Goal: Task Accomplishment & Management: Use online tool/utility

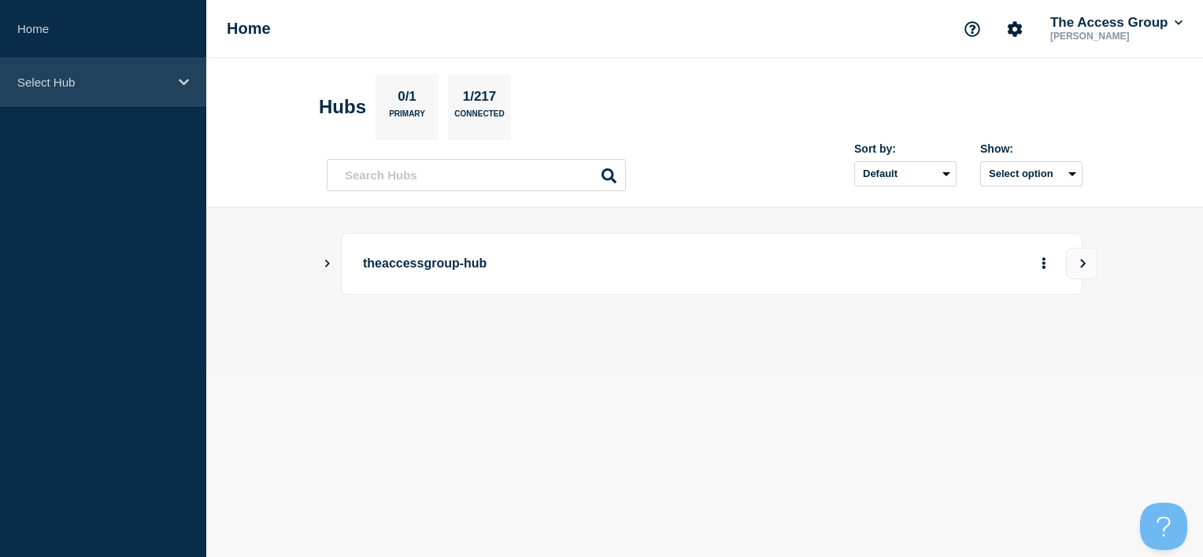
click at [109, 92] on div "Select Hub" at bounding box center [103, 82] width 206 height 48
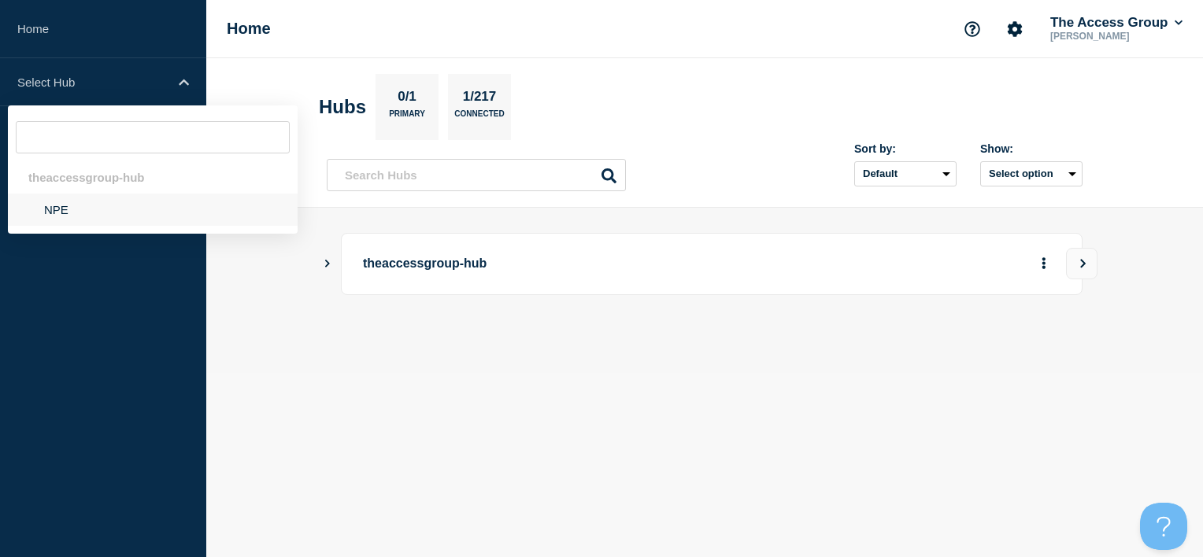
click at [88, 213] on li "NPE" at bounding box center [153, 210] width 290 height 32
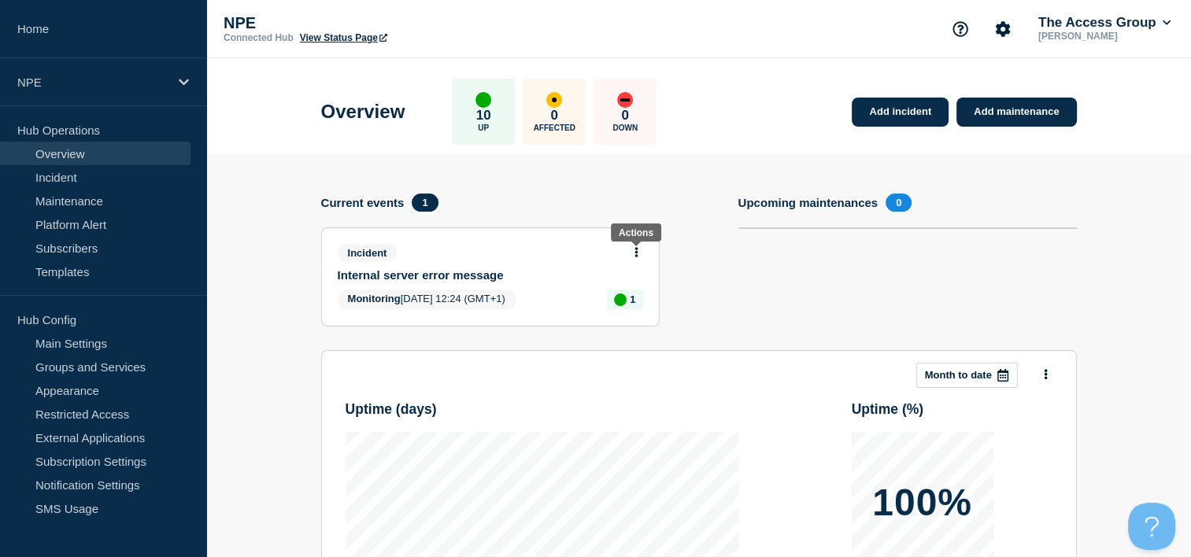
click at [639, 249] on button at bounding box center [636, 252] width 13 height 13
click at [638, 312] on link "Update incident" at bounding box center [636, 311] width 76 height 13
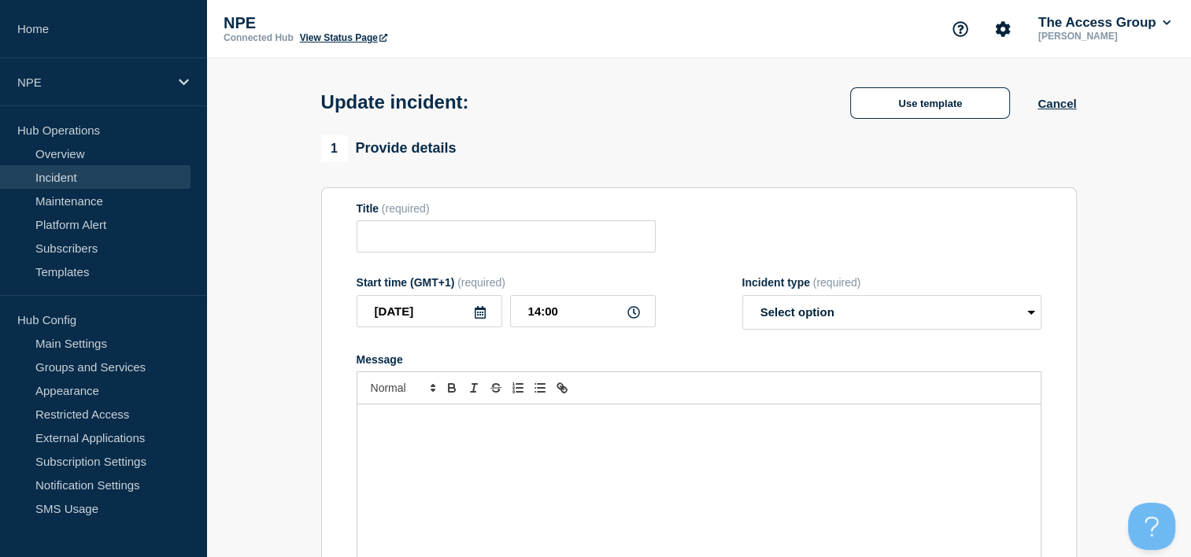
type input "Internal server error message"
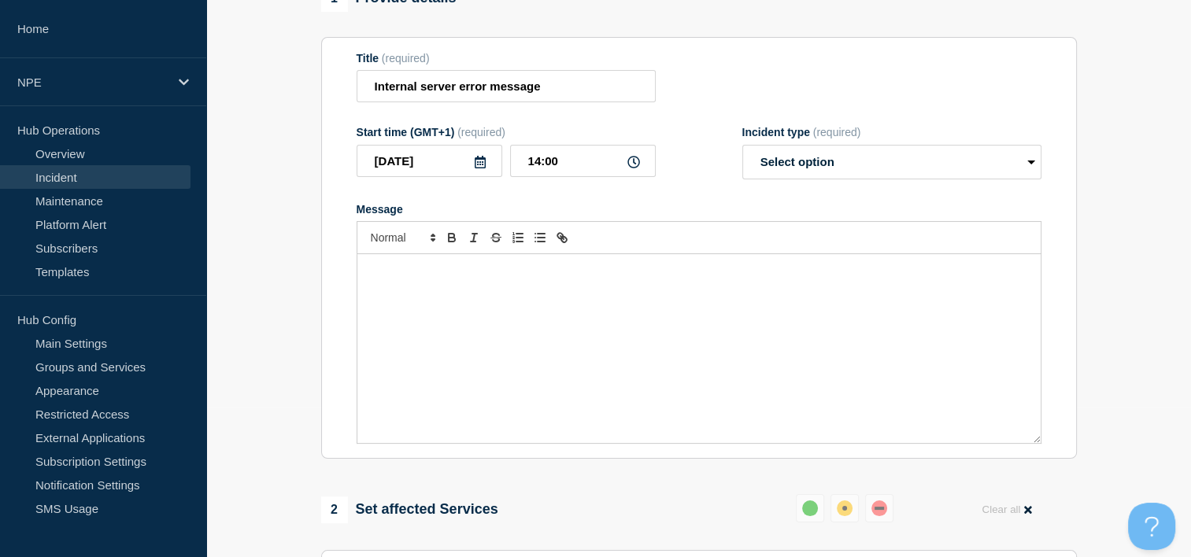
scroll to position [157, 0]
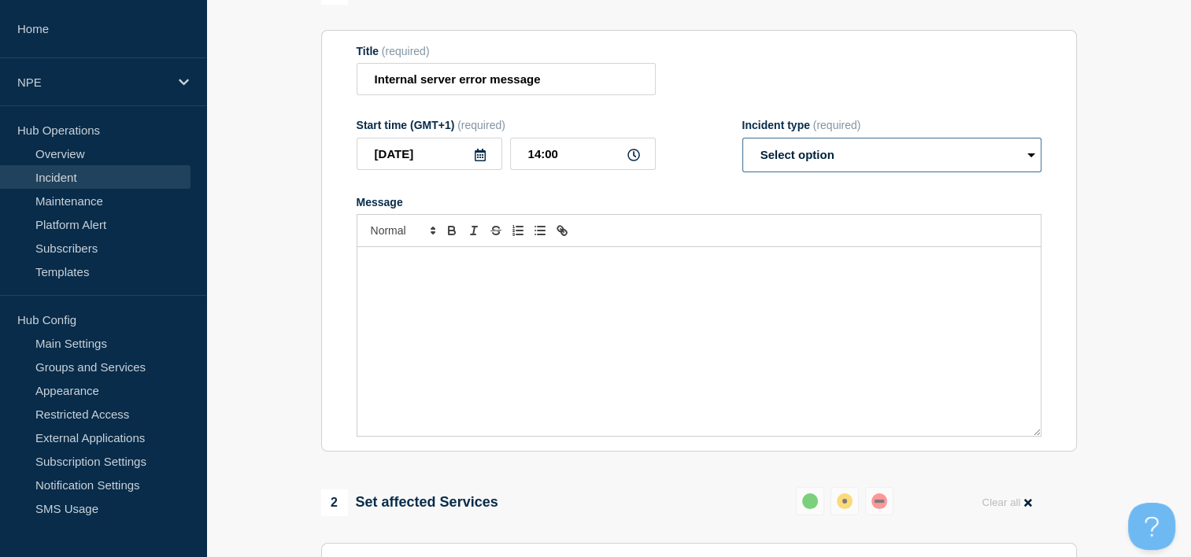
click at [845, 167] on select "Select option Investigating Identified Monitoring Resolved" at bounding box center [891, 155] width 299 height 35
select select "resolved"
click at [742, 142] on select "Select option Investigating Identified Monitoring Resolved" at bounding box center [891, 155] width 299 height 35
click at [531, 271] on p "Message" at bounding box center [699, 264] width 660 height 14
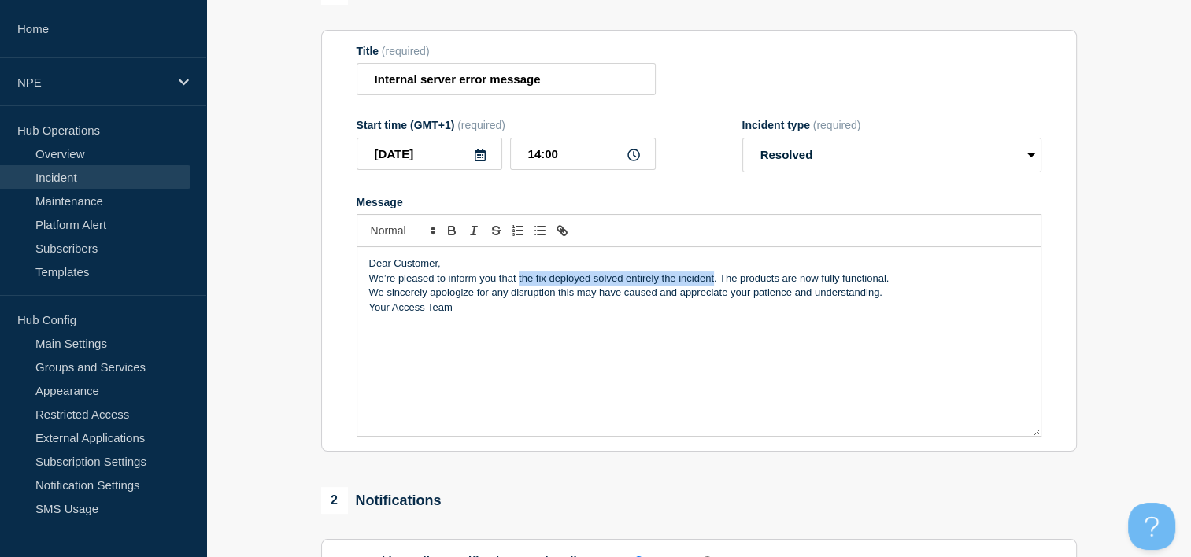
drag, startPoint x: 518, startPoint y: 283, endPoint x: 713, endPoint y: 287, distance: 195.3
click at [713, 286] on p "We’re pleased to inform you that the fix deployed solved entirely the incident.…" at bounding box center [699, 279] width 660 height 14
click at [994, 298] on p "We sincerely apologize for any disruption this may have caused and appreciate y…" at bounding box center [699, 293] width 660 height 14
click at [986, 315] on p "Your Access Team" at bounding box center [699, 308] width 660 height 14
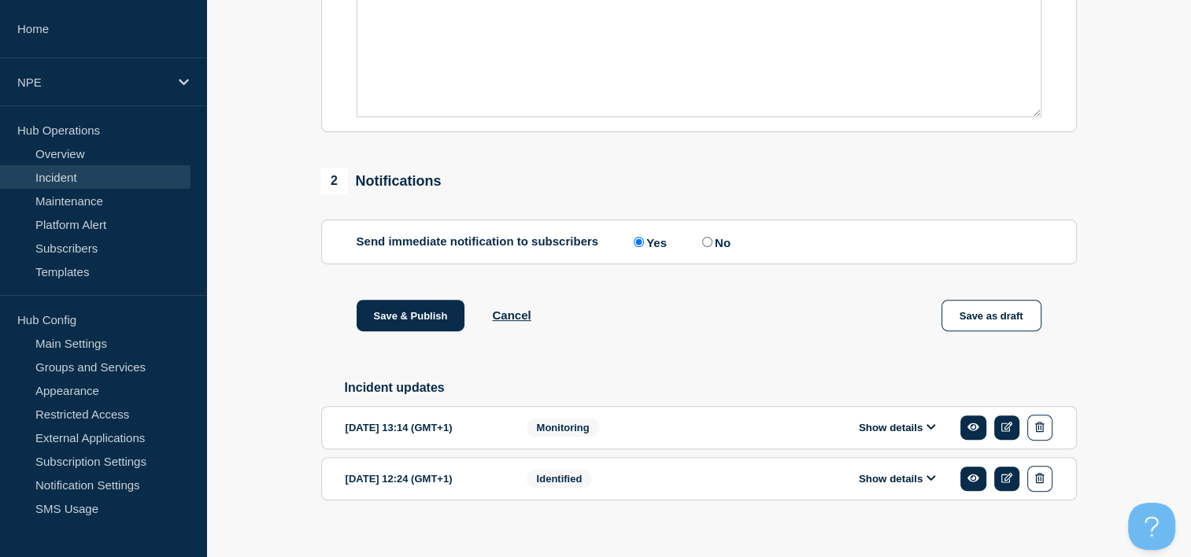
scroll to position [501, 0]
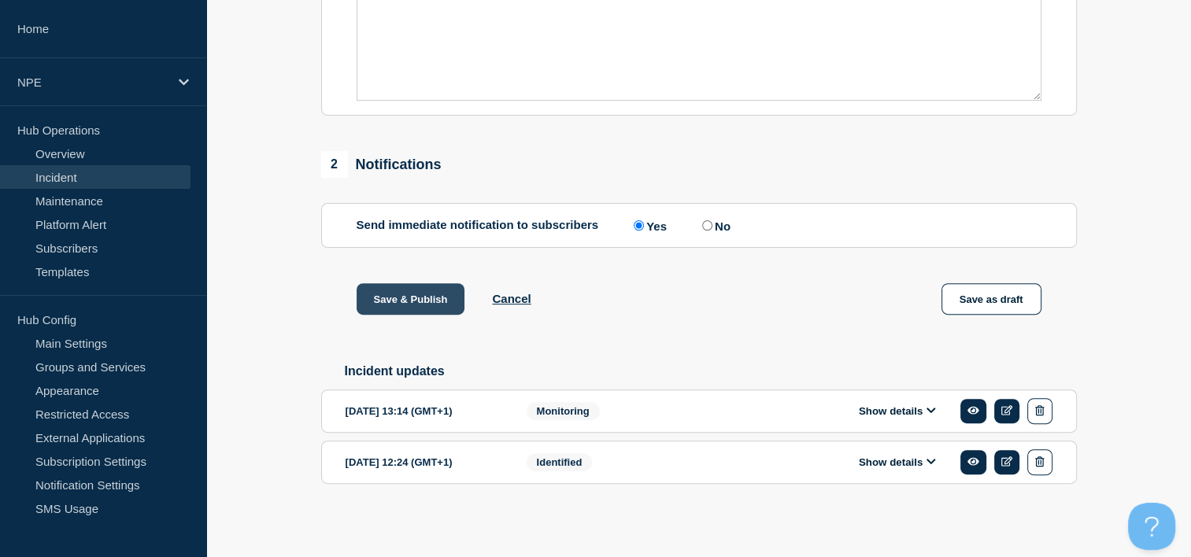
click at [409, 301] on button "Save & Publish" at bounding box center [411, 298] width 109 height 31
